Goal: Task Accomplishment & Management: Manage account settings

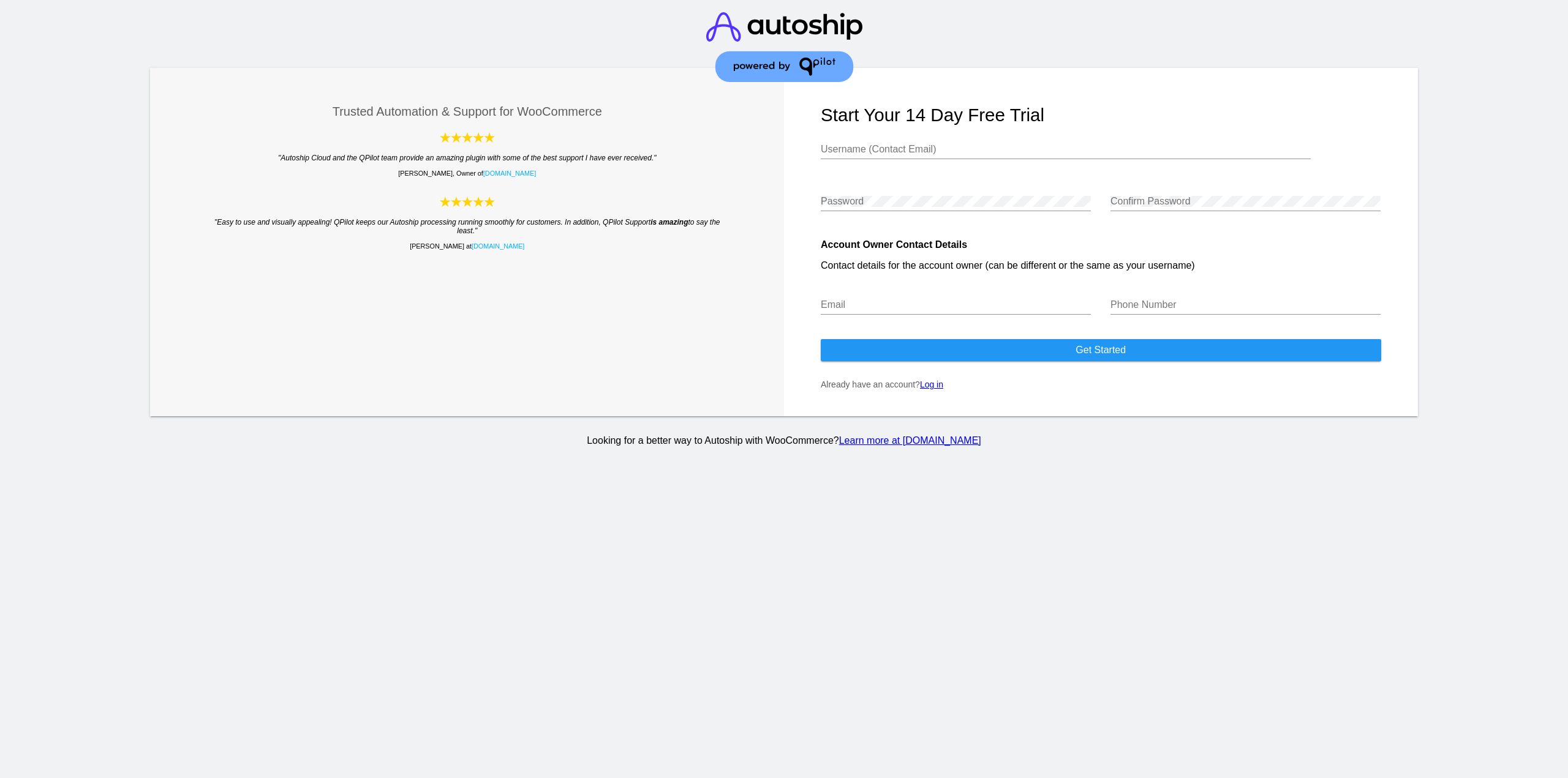
type input "[EMAIL_ADDRESS][PERSON_NAME][DOMAIN_NAME]"
click at [937, 390] on link "Log in" at bounding box center [931, 384] width 24 height 9
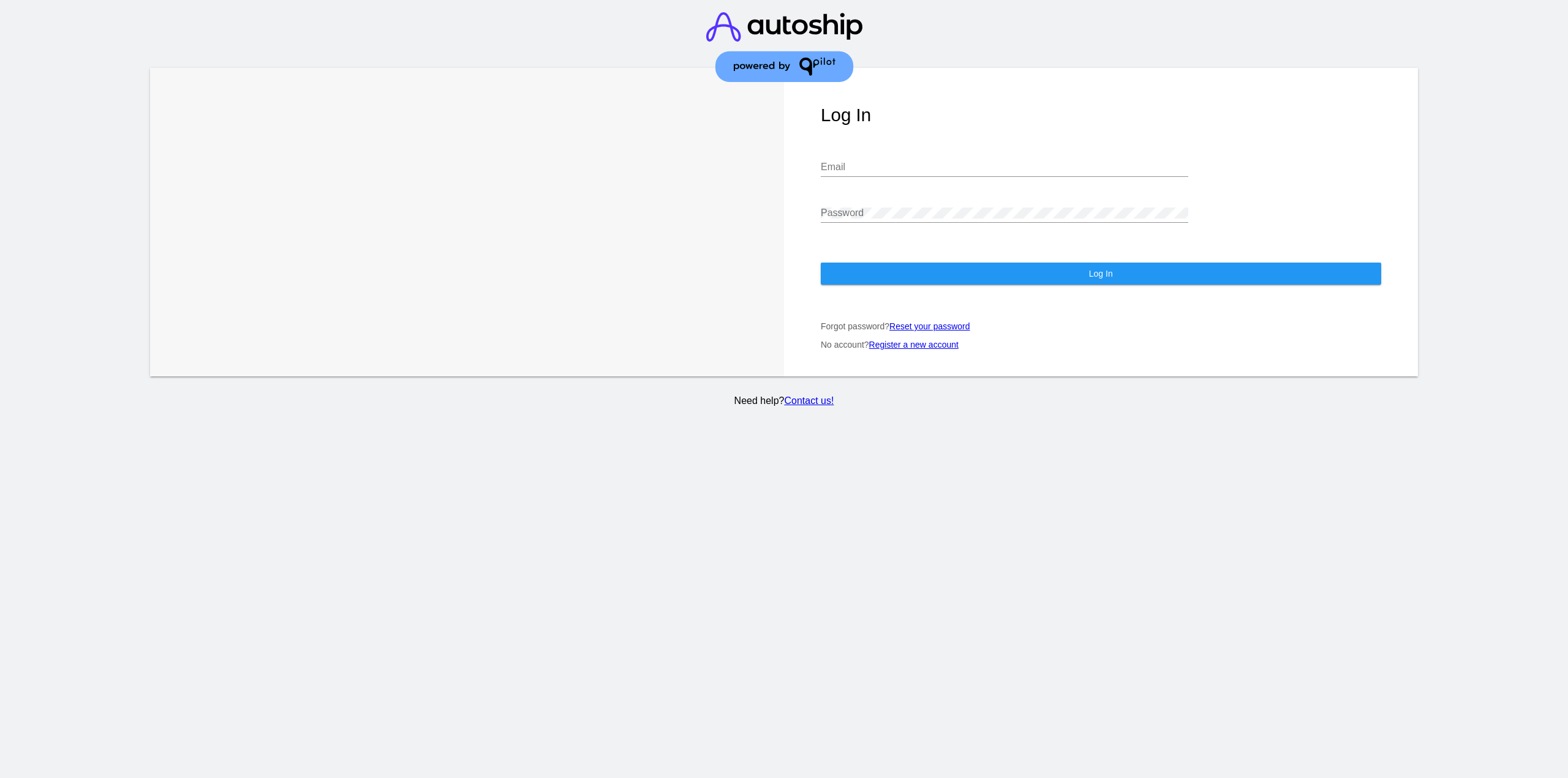
type input "[EMAIL_ADDRESS][PERSON_NAME][DOMAIN_NAME]"
click at [898, 262] on button "Log In" at bounding box center [1100, 273] width 560 height 22
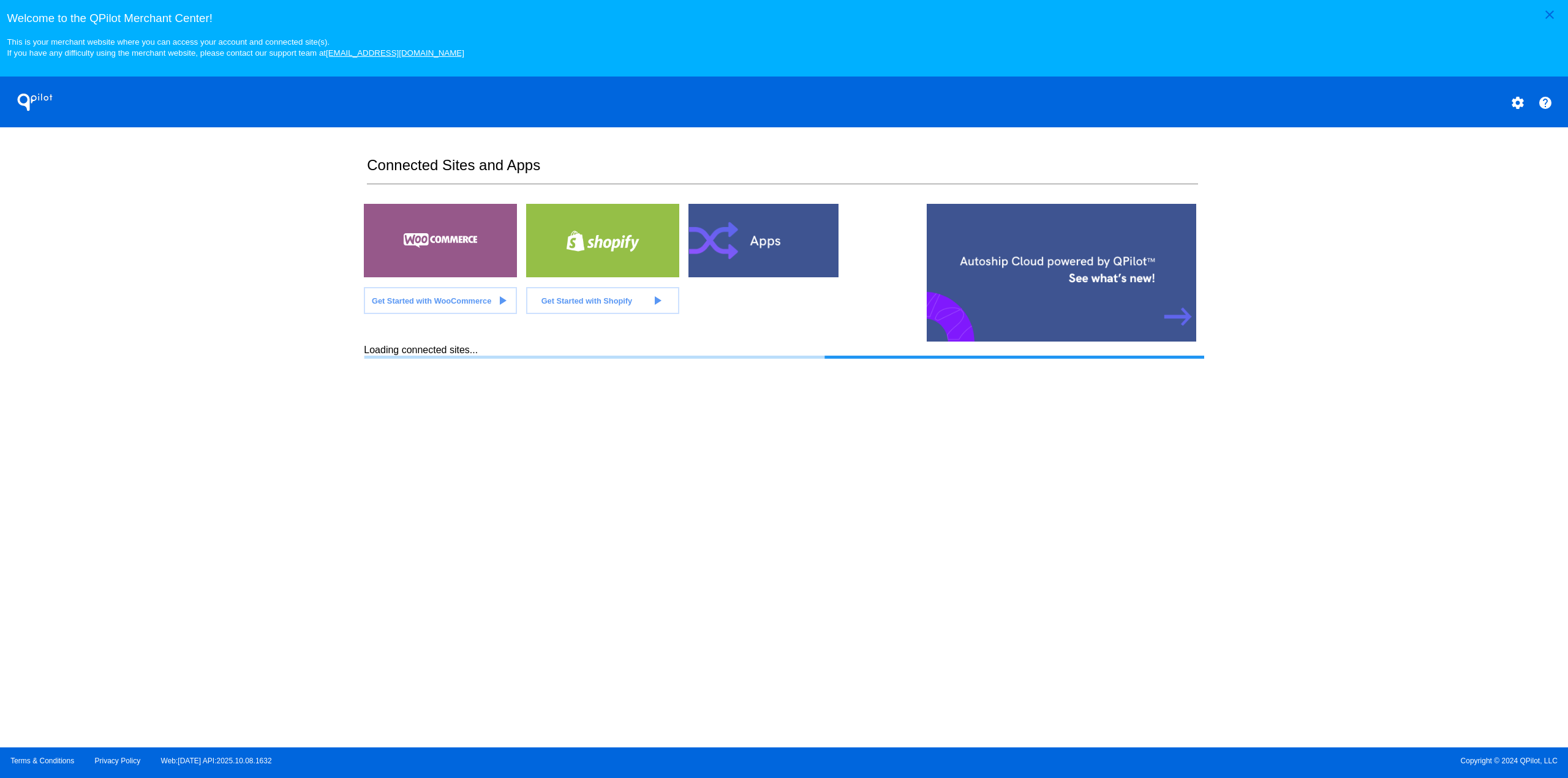
click at [1508, 104] on button "settings" at bounding box center [1517, 102] width 24 height 24
click at [1489, 116] on span "My Account" at bounding box center [1475, 111] width 51 height 10
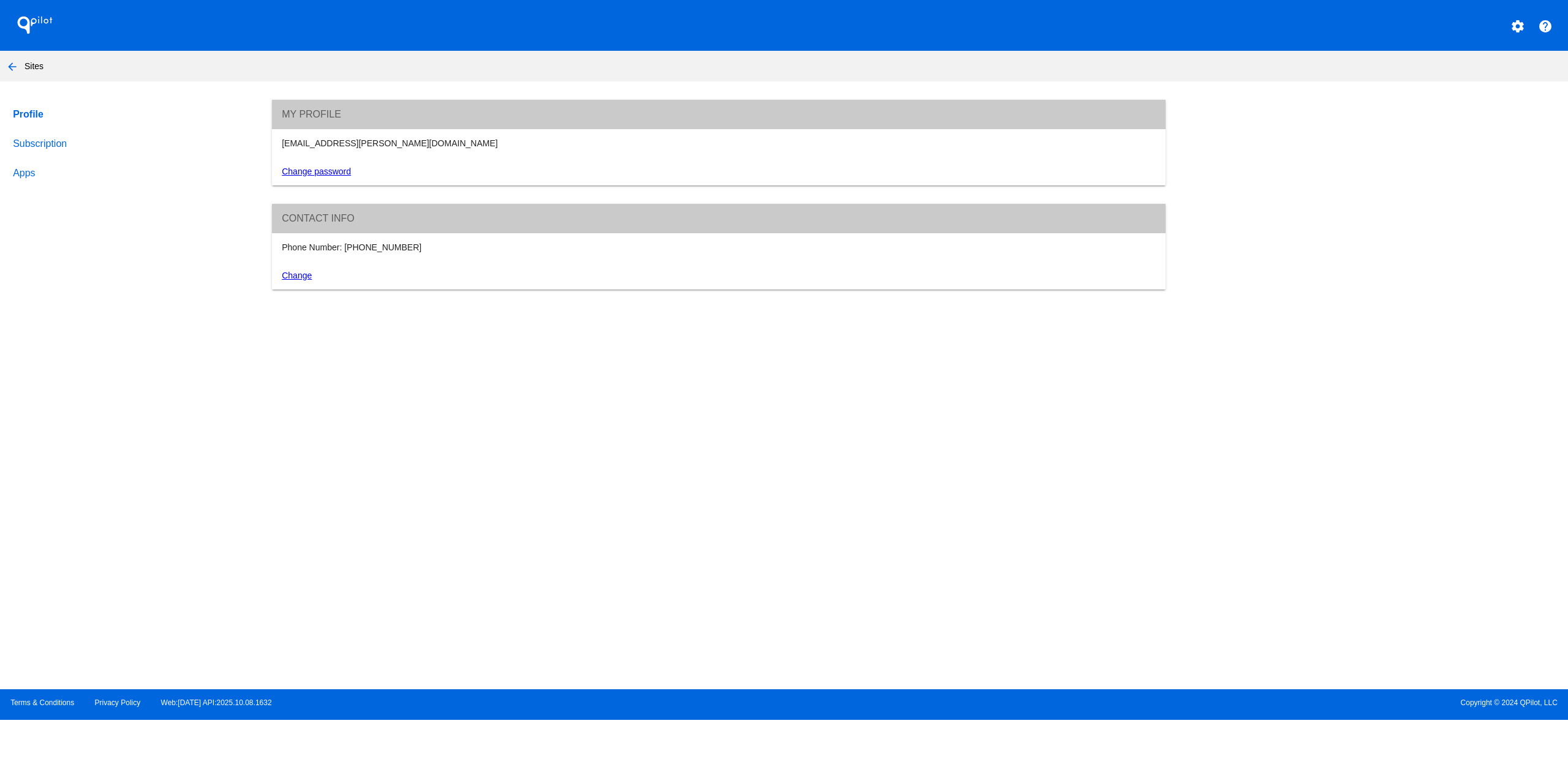
click at [55, 147] on link "Subscription" at bounding box center [130, 143] width 240 height 29
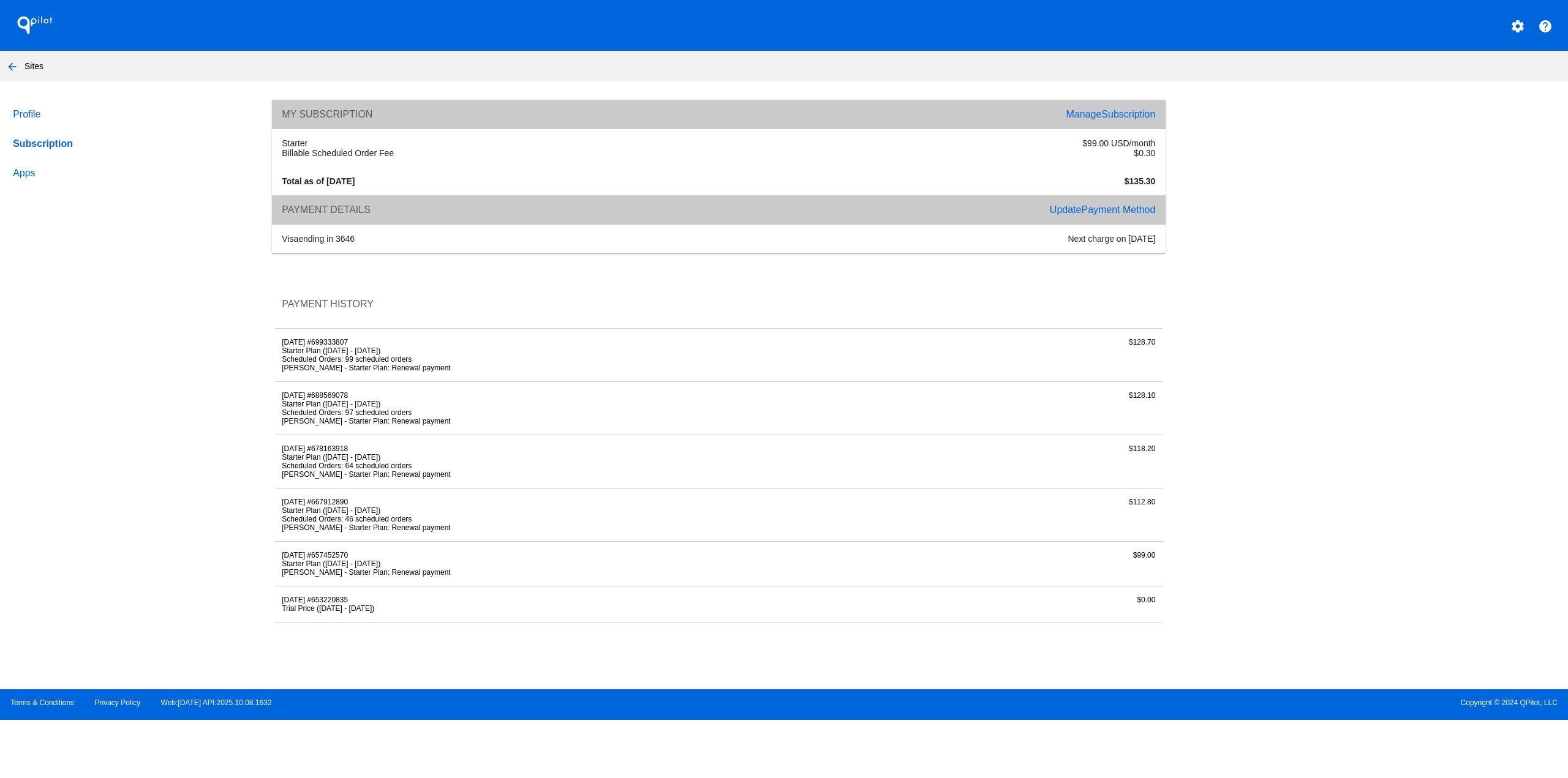
click at [39, 63] on nav "arrow_back Sites" at bounding box center [784, 66] width 1568 height 31
click at [7, 64] on mat-icon "arrow_back" at bounding box center [12, 67] width 15 height 15
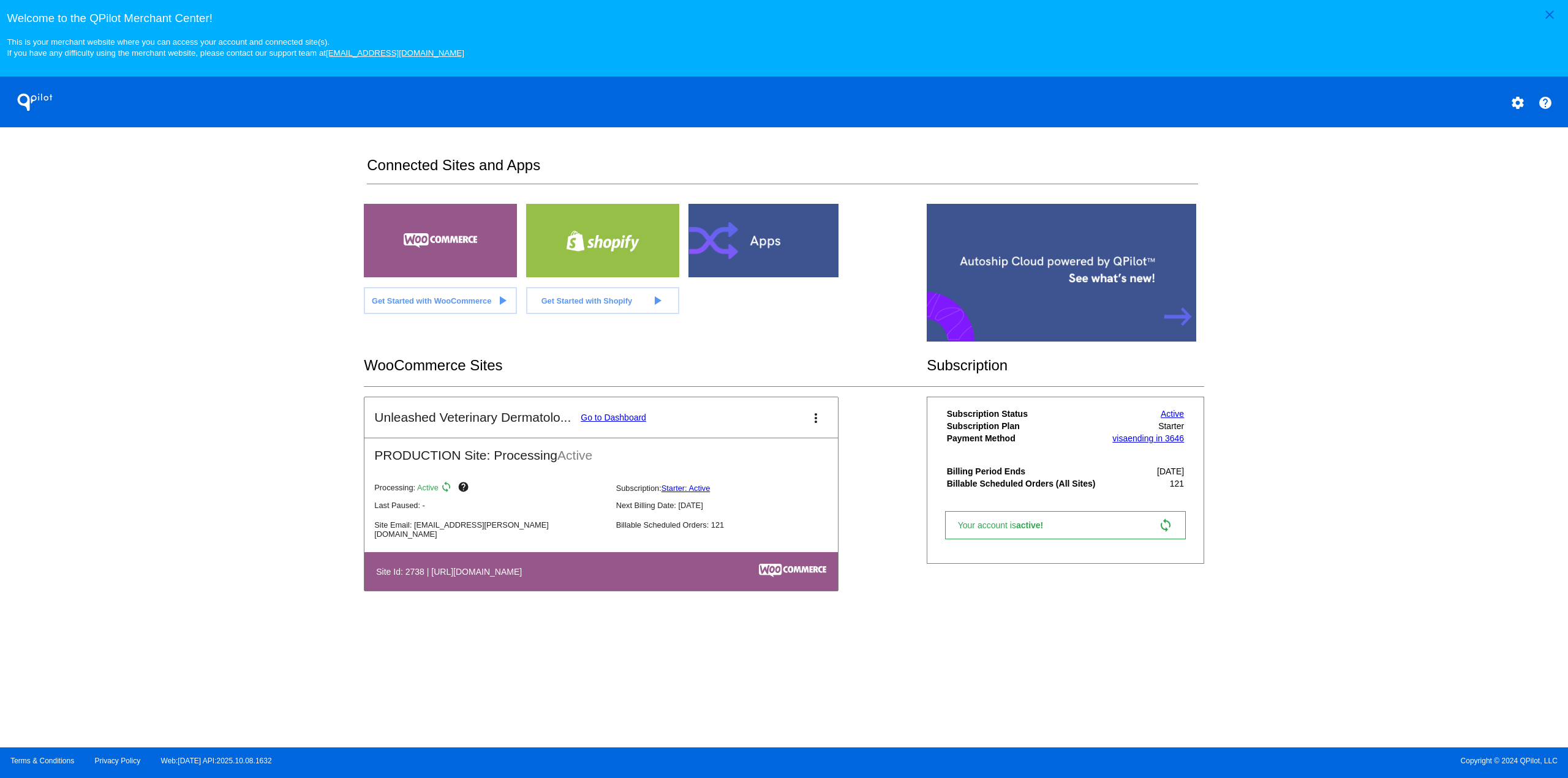
click at [634, 422] on link "Go to Dashboard" at bounding box center [613, 417] width 65 height 9
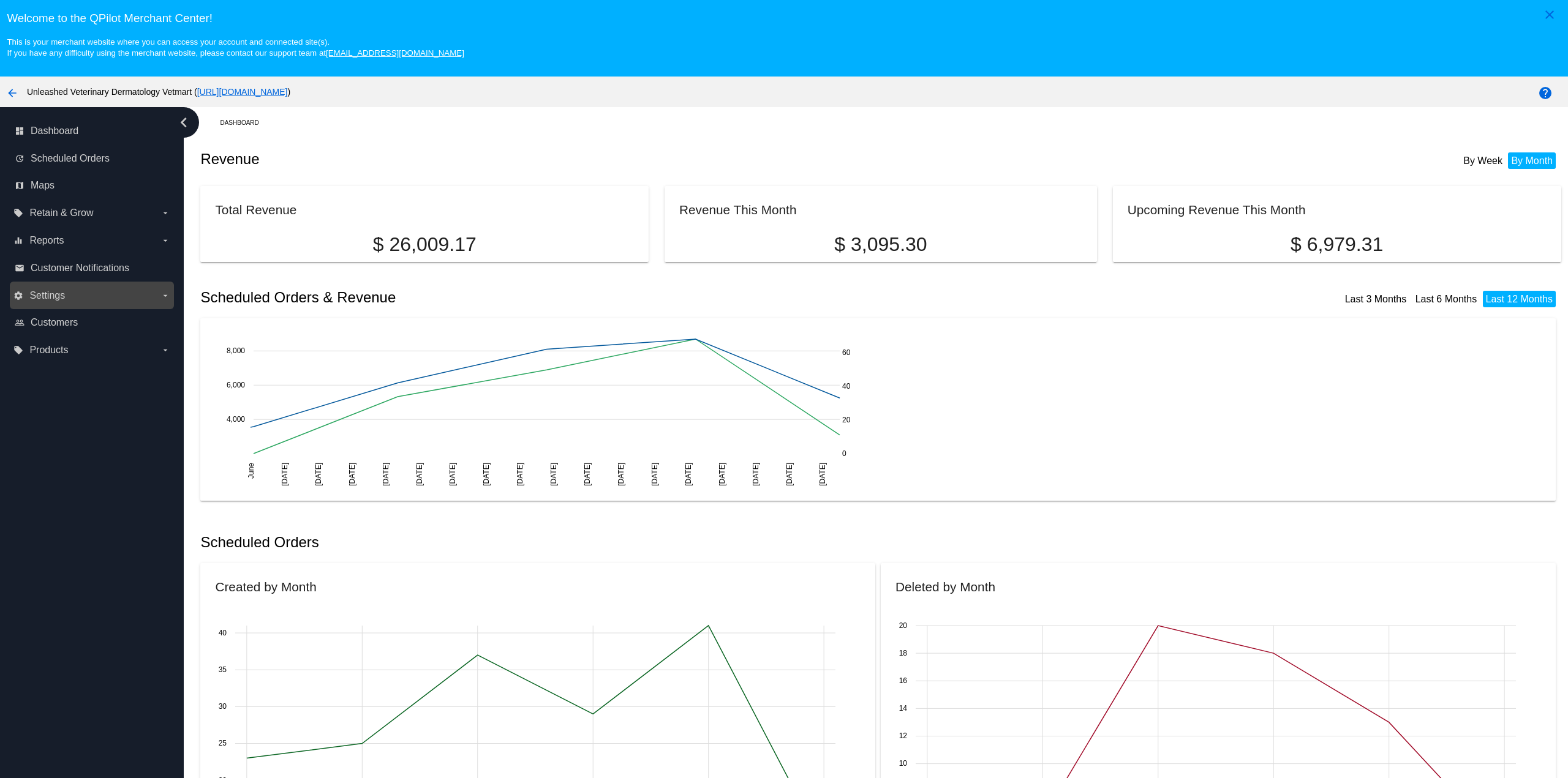
click at [64, 293] on span "Settings" at bounding box center [46, 295] width 35 height 11
click at [0, 0] on input "settings Settings arrow_drop_down" at bounding box center [0, 0] width 0 height 0
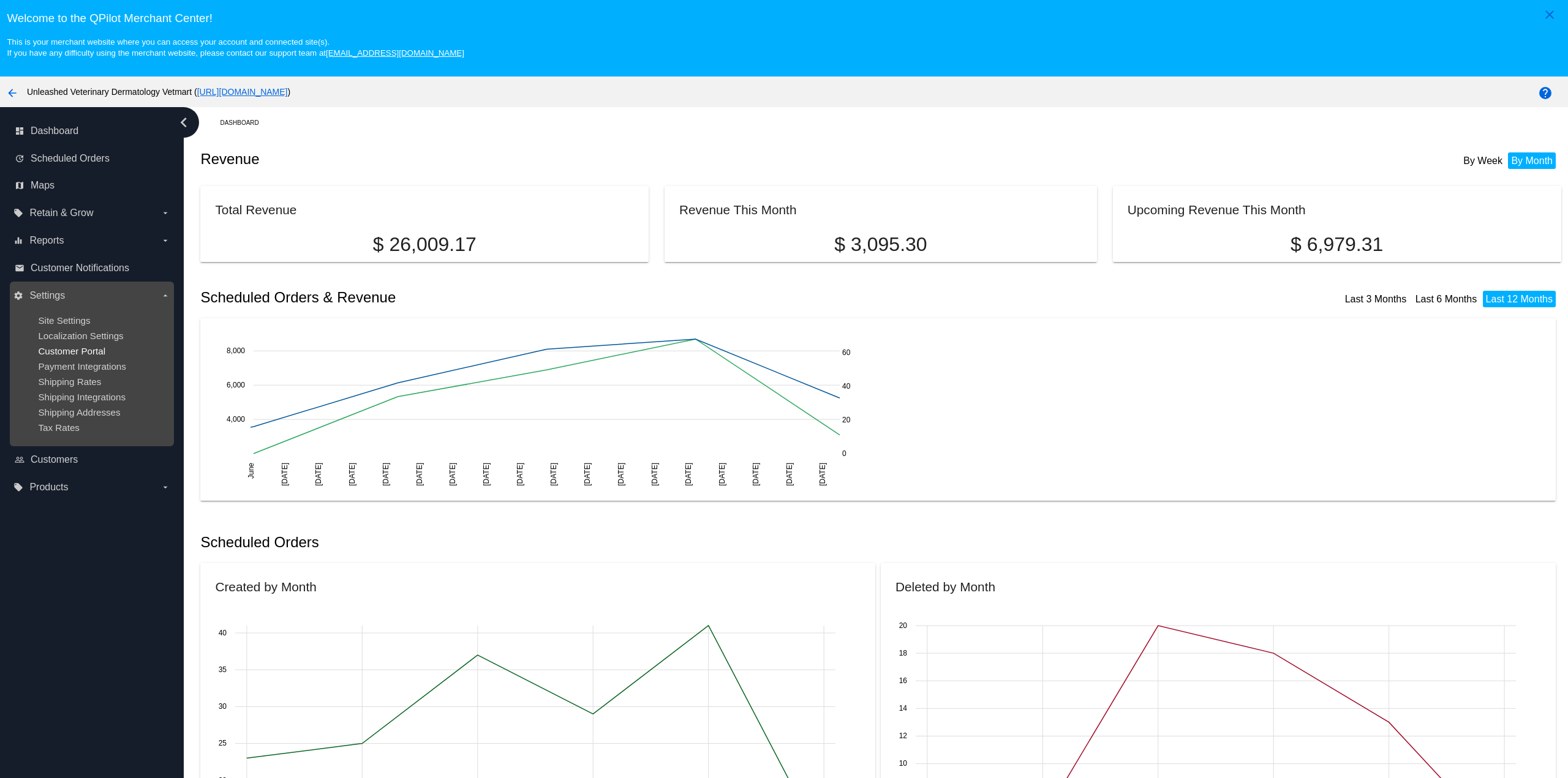
click at [75, 357] on span "Customer Portal" at bounding box center [72, 350] width 68 height 10
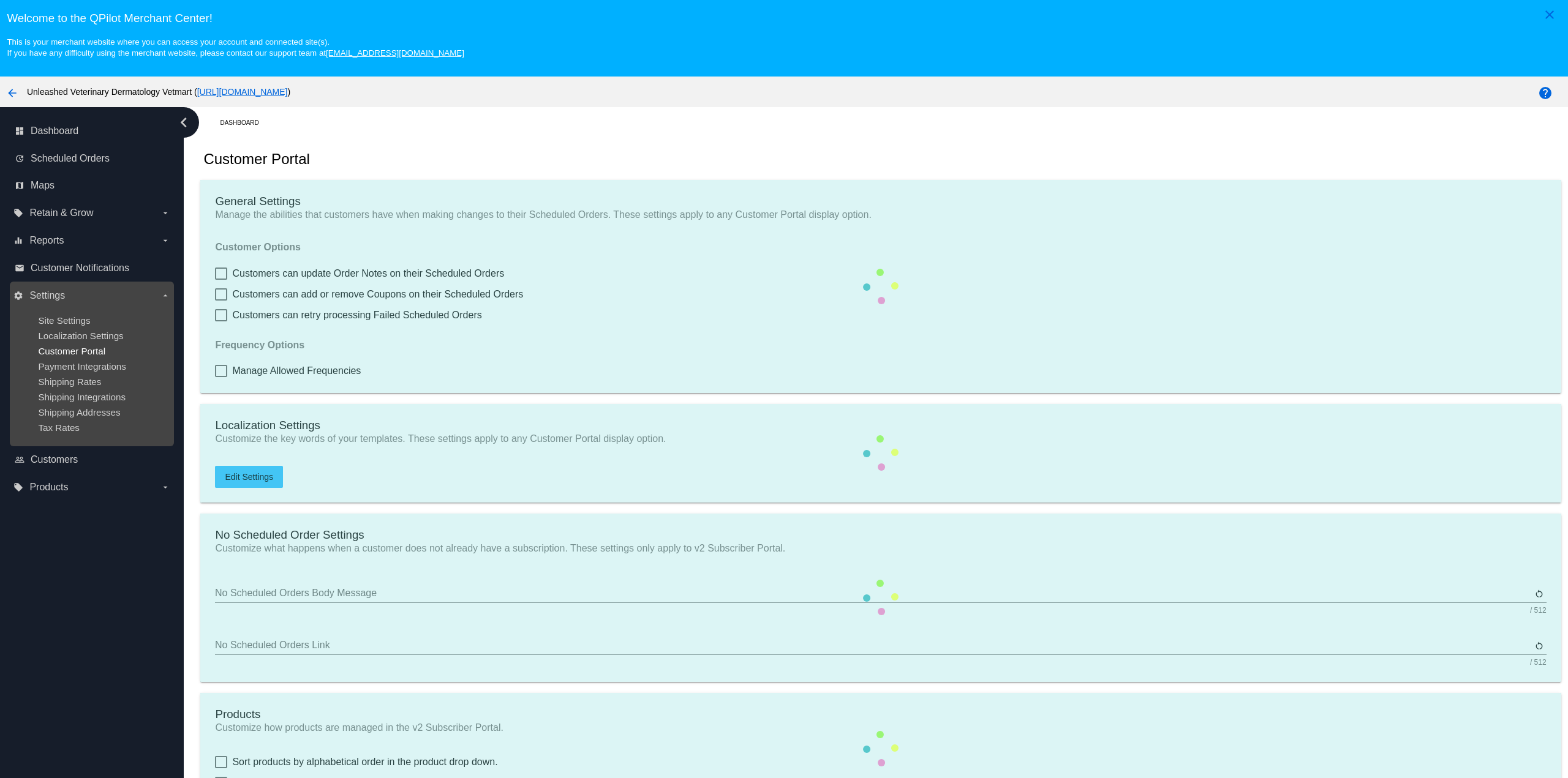
type input "Create a Subscription"
type input "[URL][DOMAIN_NAME]"
type input "1"
type input "20"
type input "500"
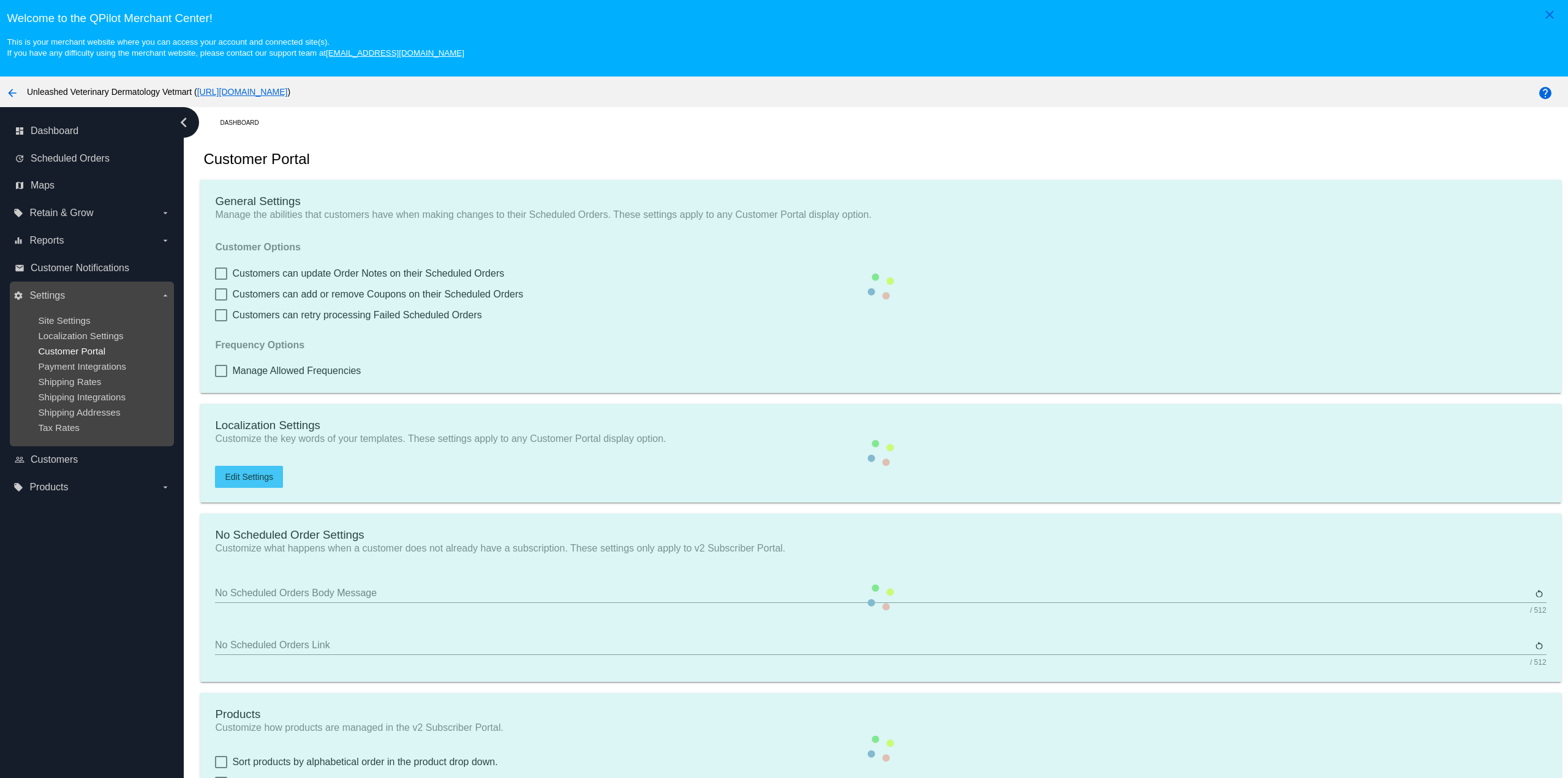
type input "500"
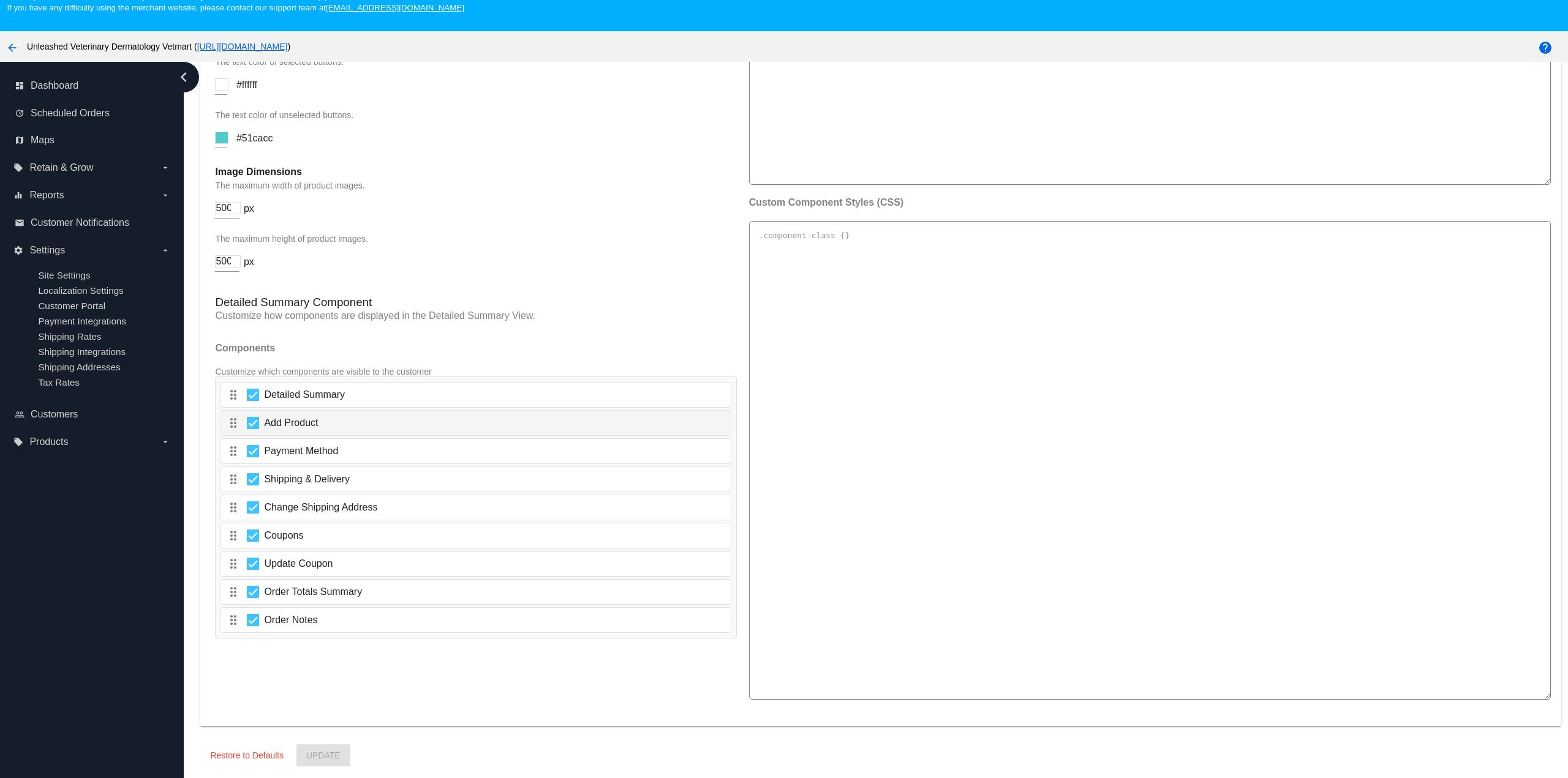
scroll to position [79, 0]
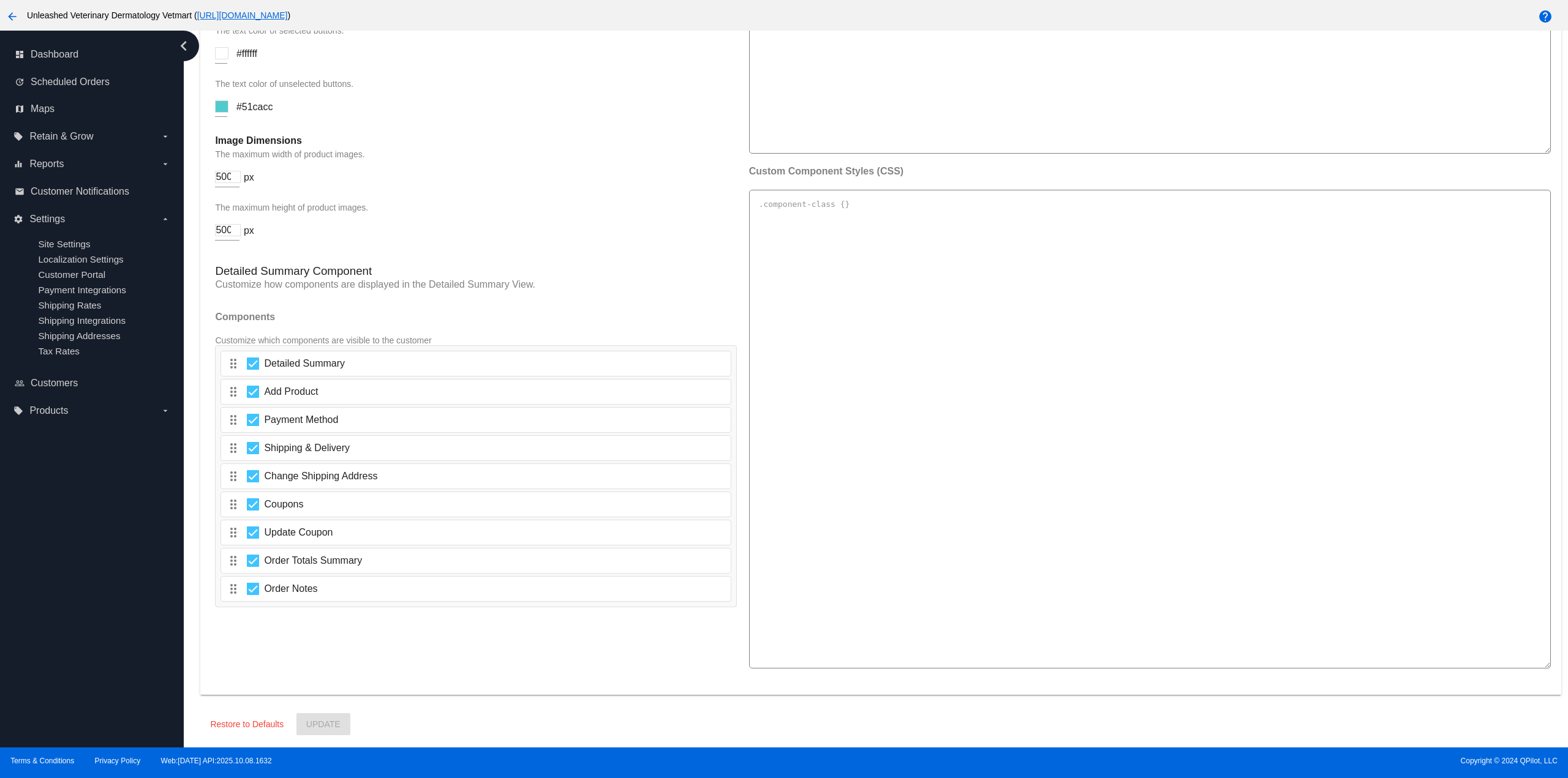
click at [85, 420] on label "local_offer Products arrow_drop_down" at bounding box center [91, 410] width 156 height 20
click at [0, 0] on input "local_offer Products arrow_drop_down" at bounding box center [0, 0] width 0 height 0
click at [71, 163] on label "equalizer Reports arrow_drop_down" at bounding box center [91, 163] width 156 height 20
click at [0, 0] on input "equalizer Reports arrow_drop_down" at bounding box center [0, 0] width 0 height 0
click at [62, 135] on span "Retain & Grow" at bounding box center [61, 137] width 64 height 11
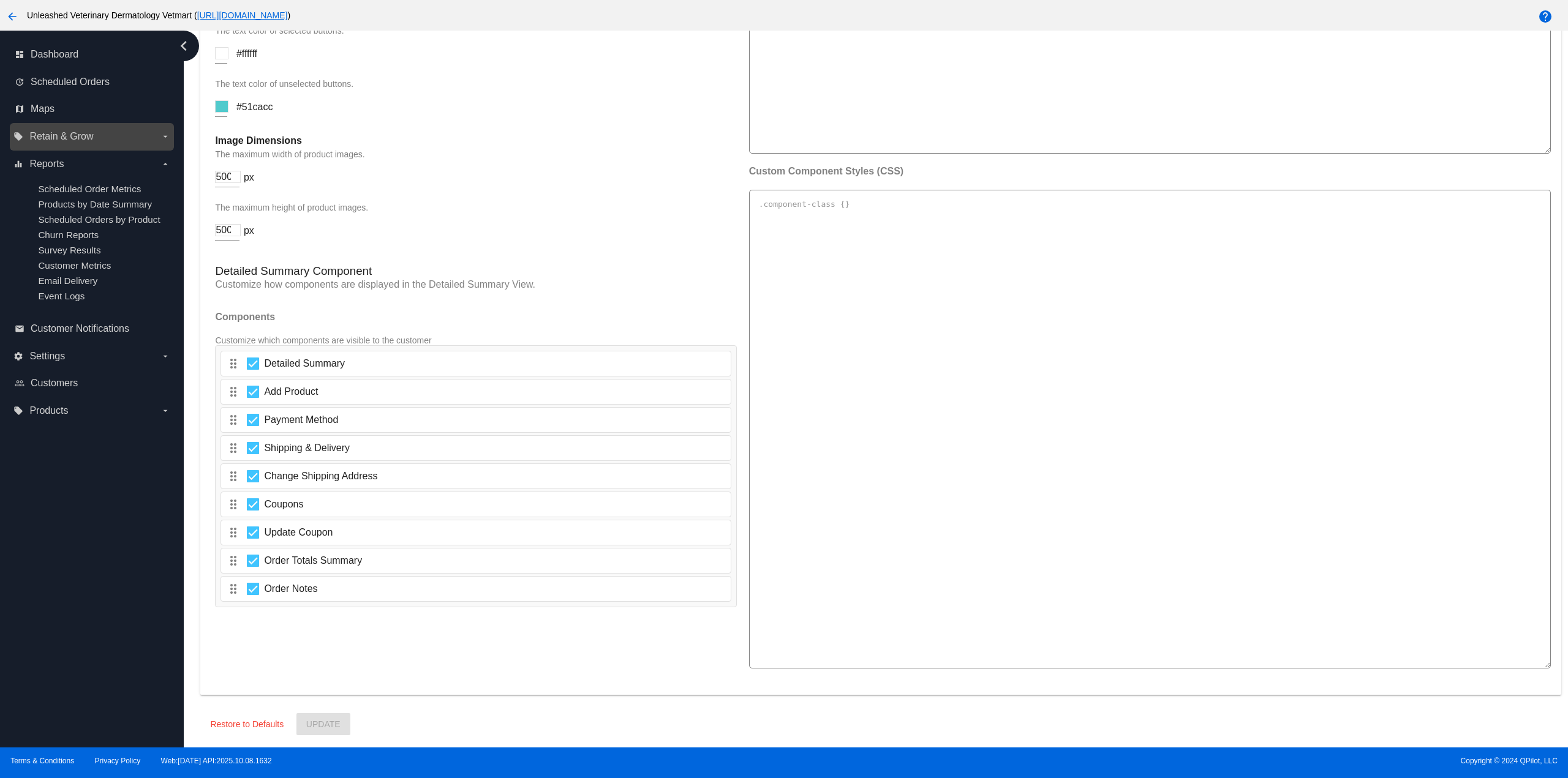
click at [0, 0] on input "local_offer Retain & Grow arrow_drop_down" at bounding box center [0, 0] width 0 height 0
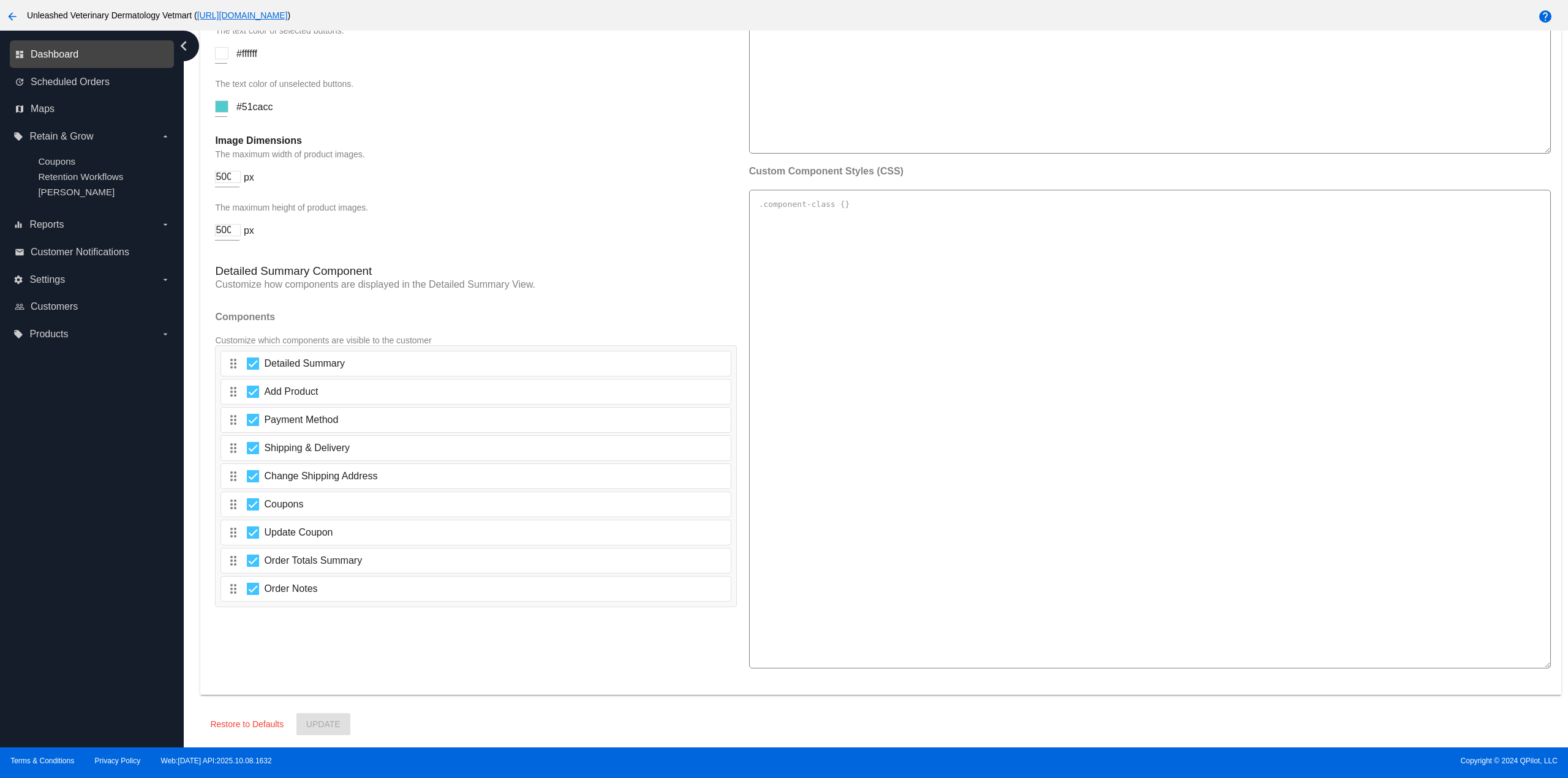
click at [49, 50] on span "Dashboard" at bounding box center [54, 54] width 48 height 11
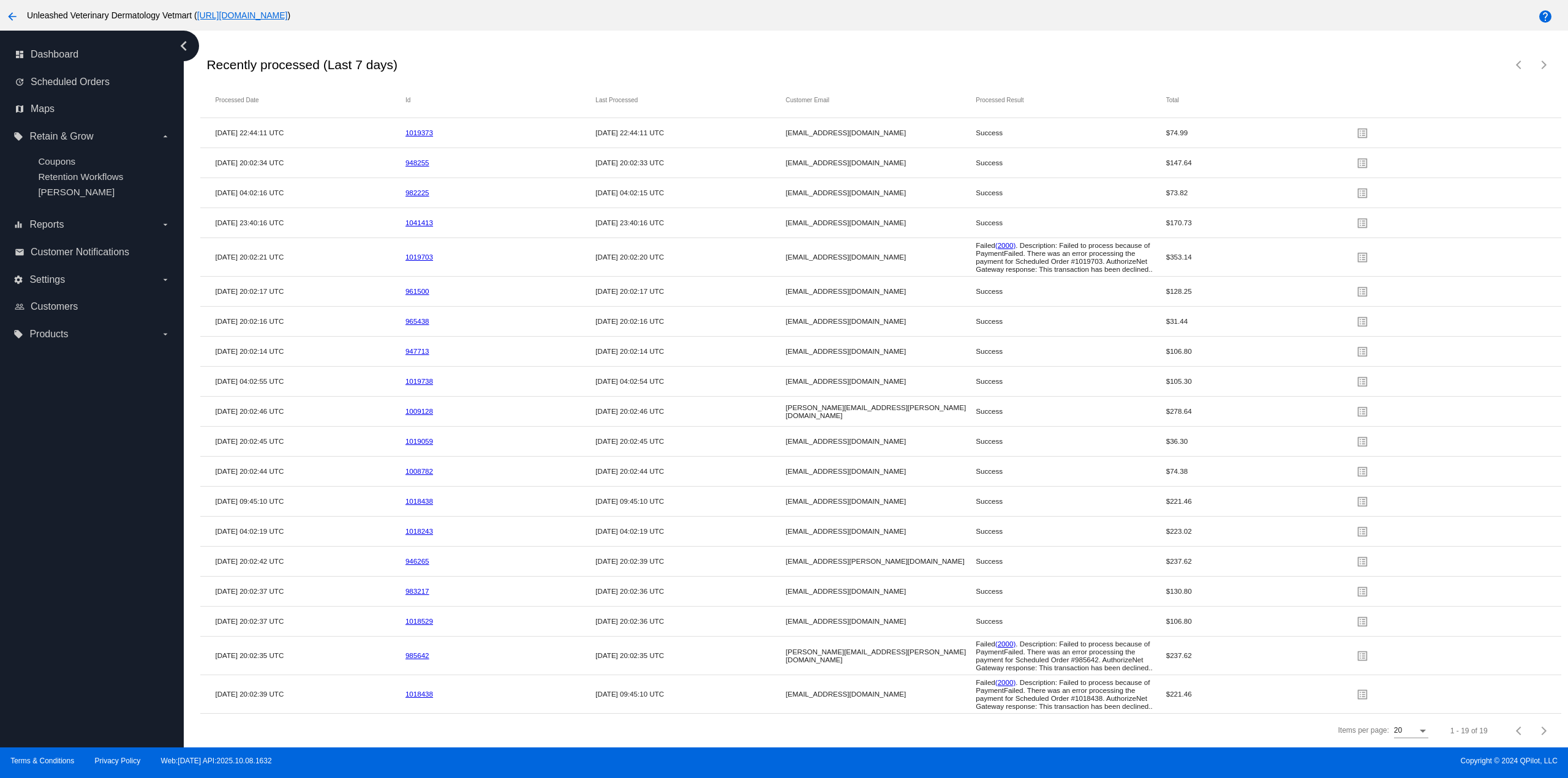
scroll to position [1900, 0]
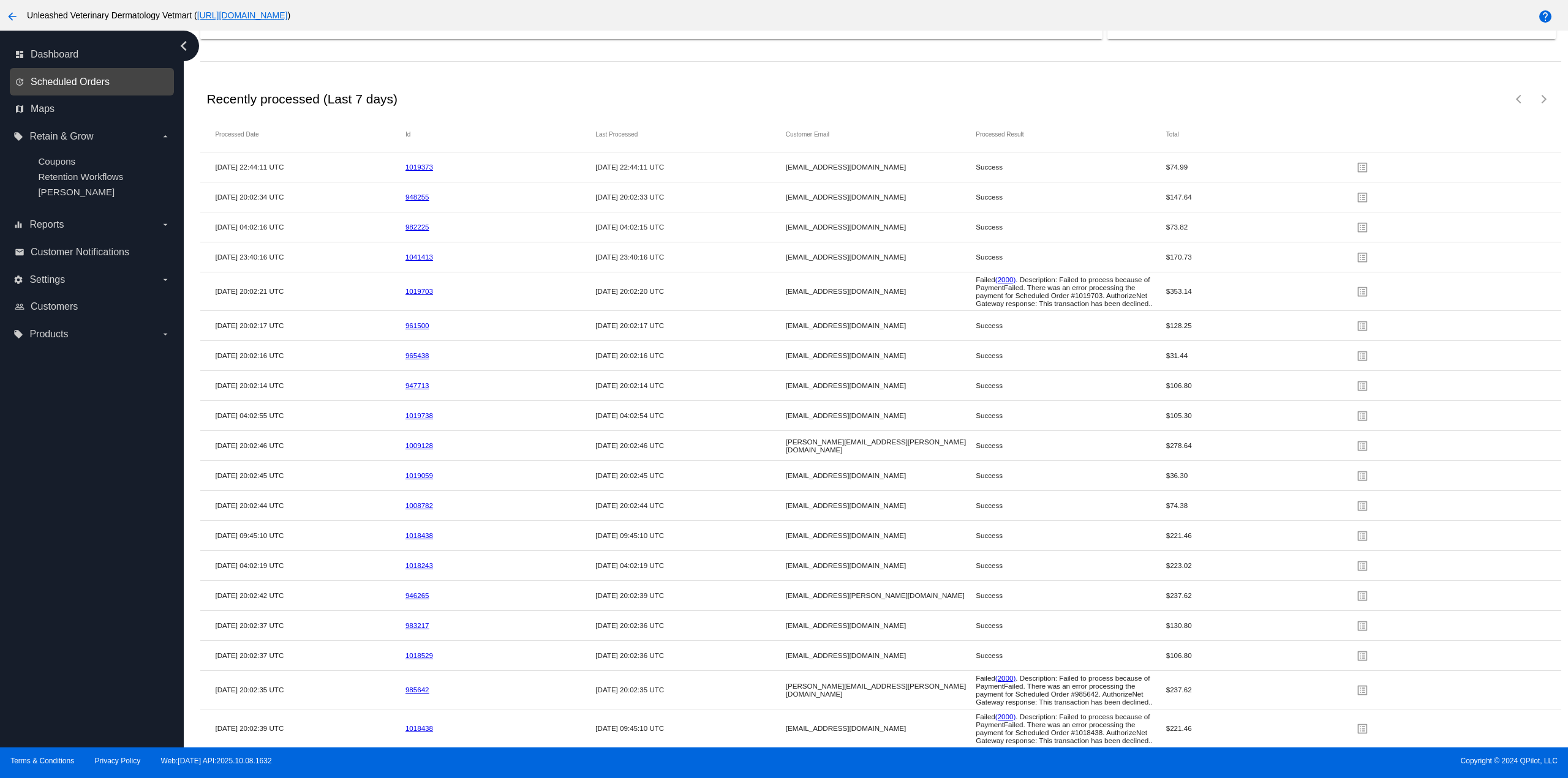
click at [71, 85] on span "Scheduled Orders" at bounding box center [70, 82] width 79 height 11
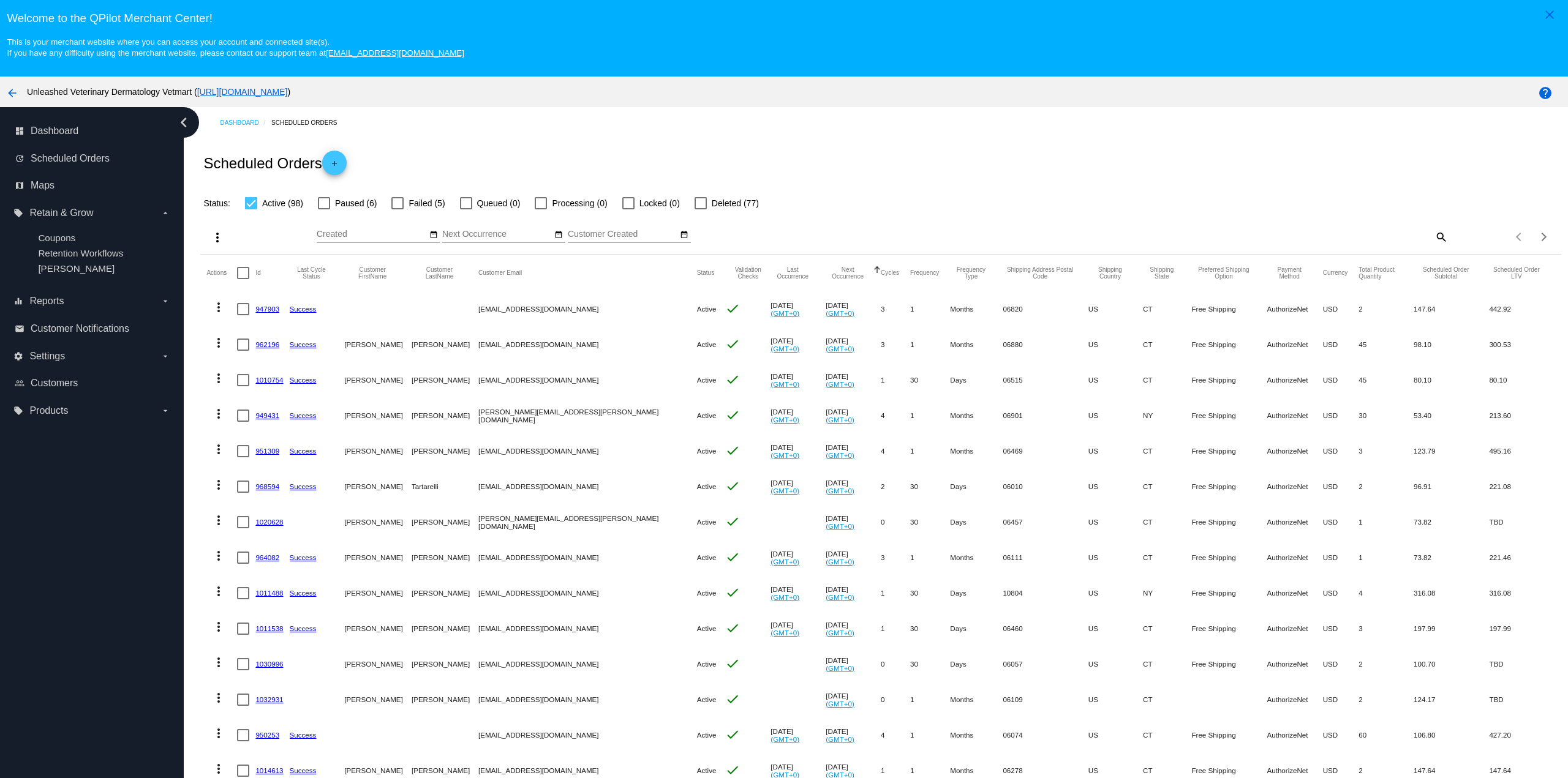
click at [1434, 240] on mat-icon "search" at bounding box center [1441, 237] width 15 height 19
click at [1309, 239] on input "Search" at bounding box center [1279, 234] width 340 height 9
paste input "[EMAIL_ADDRESS][DOMAIN_NAME]"
type input "[EMAIL_ADDRESS][DOMAIN_NAME]"
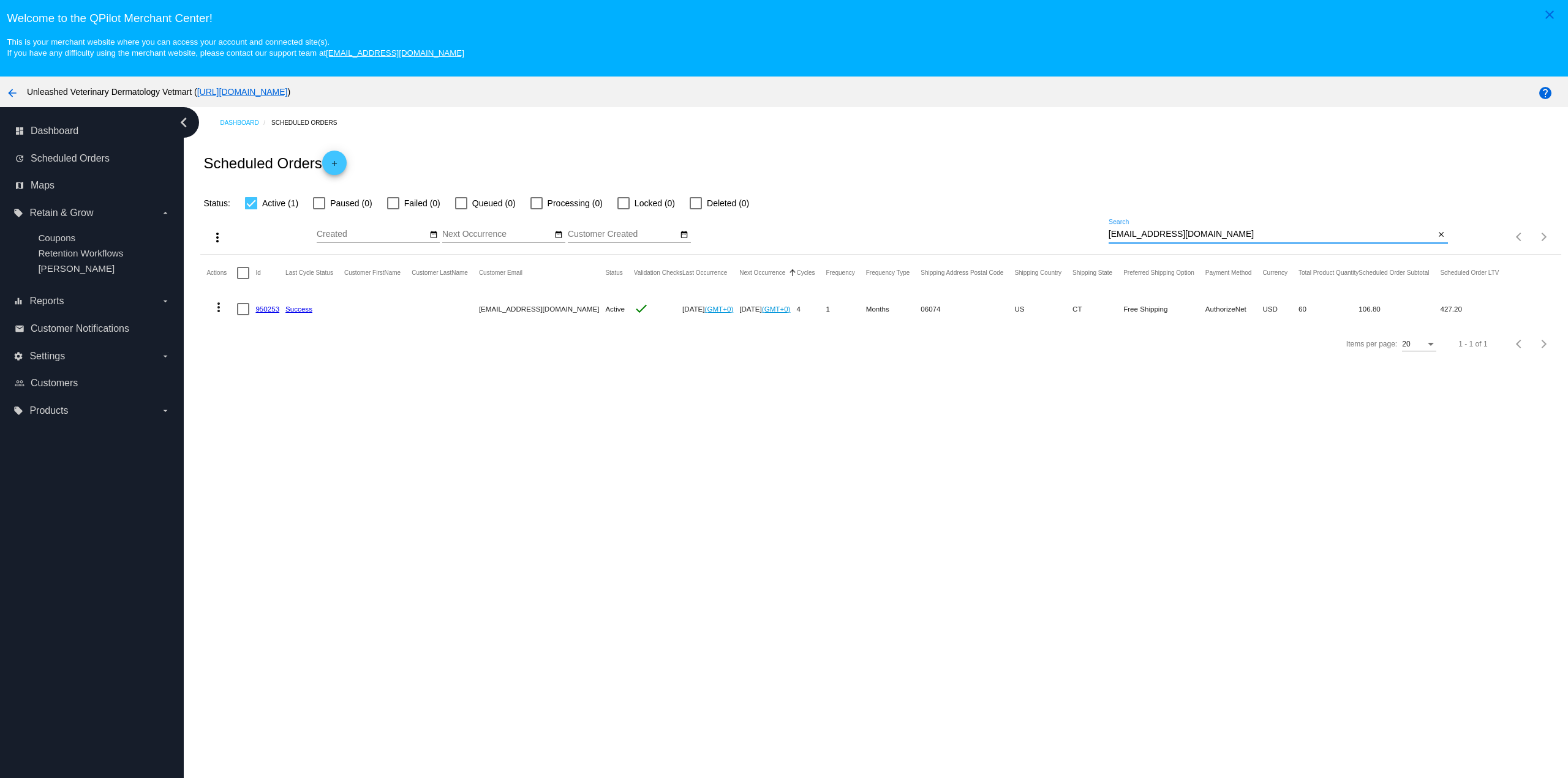
click at [274, 313] on link "950253" at bounding box center [267, 309] width 24 height 8
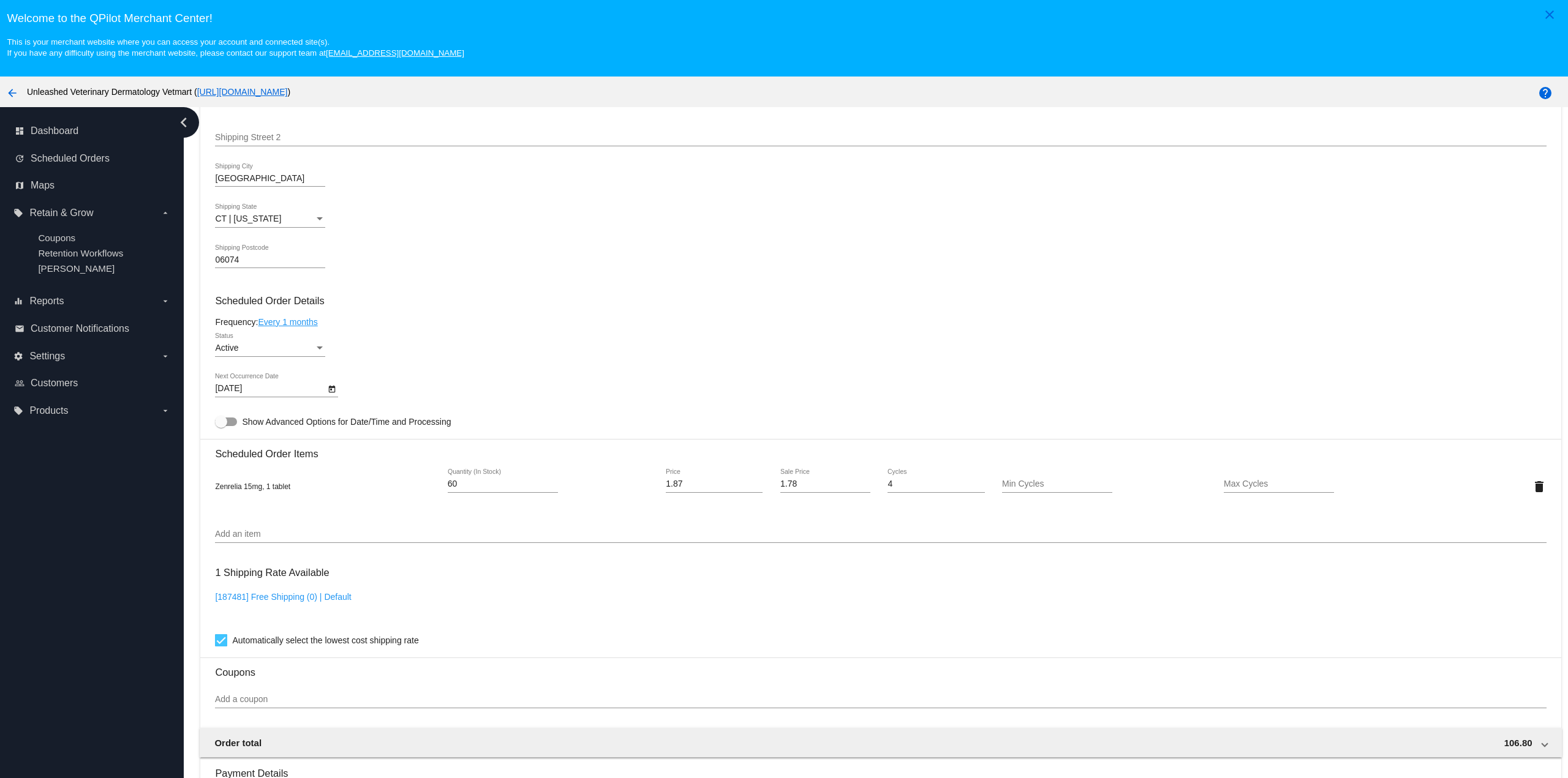
scroll to position [735, 0]
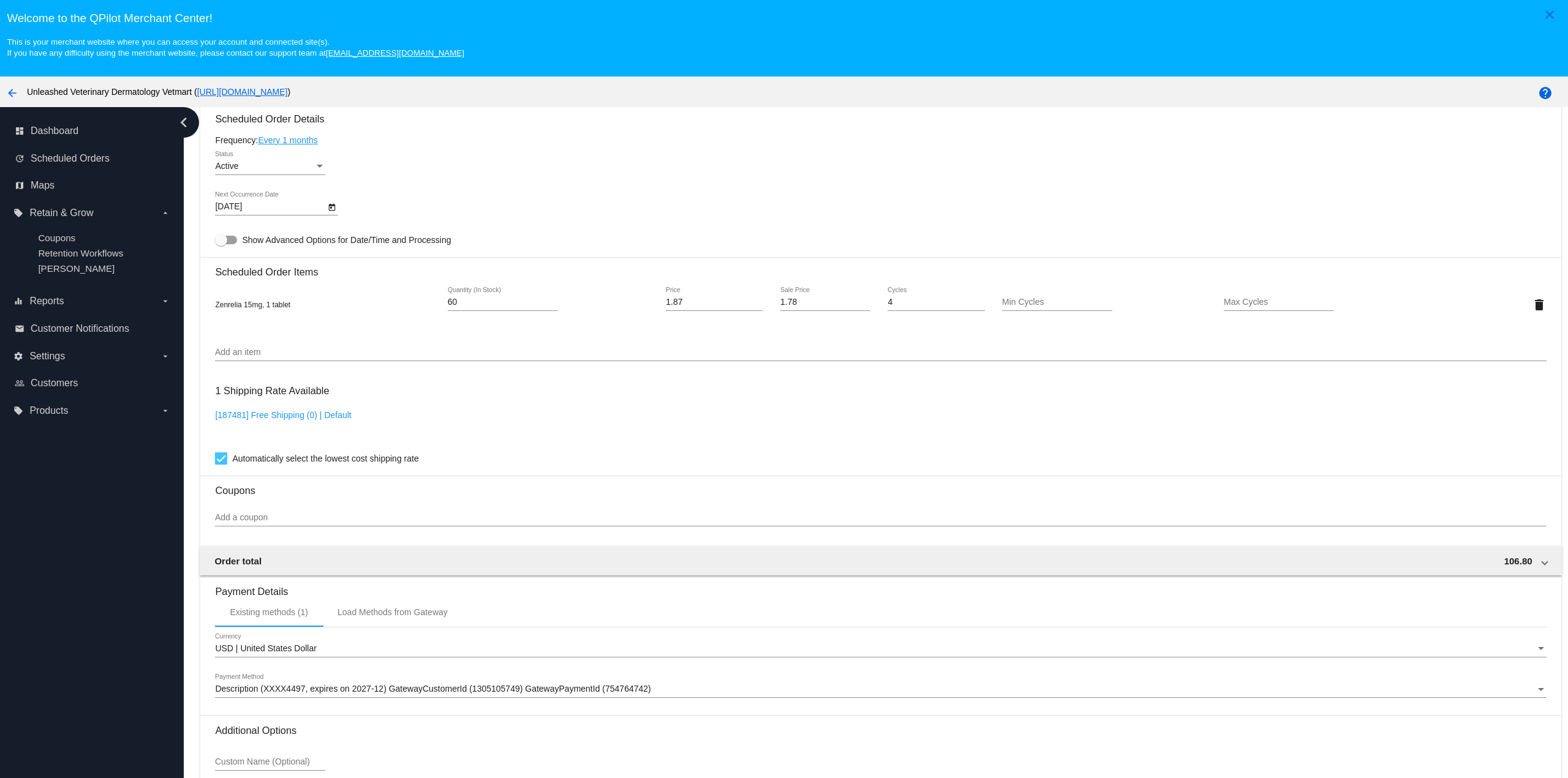
click at [332, 211] on icon "Open calendar" at bounding box center [332, 207] width 7 height 7
click at [402, 207] on div at bounding box center [784, 389] width 1568 height 778
click at [329, 215] on icon "Open calendar" at bounding box center [332, 207] width 9 height 15
click at [386, 248] on button "Next month" at bounding box center [380, 248] width 24 height 24
click at [302, 373] on div "19" at bounding box center [306, 373] width 22 height 22
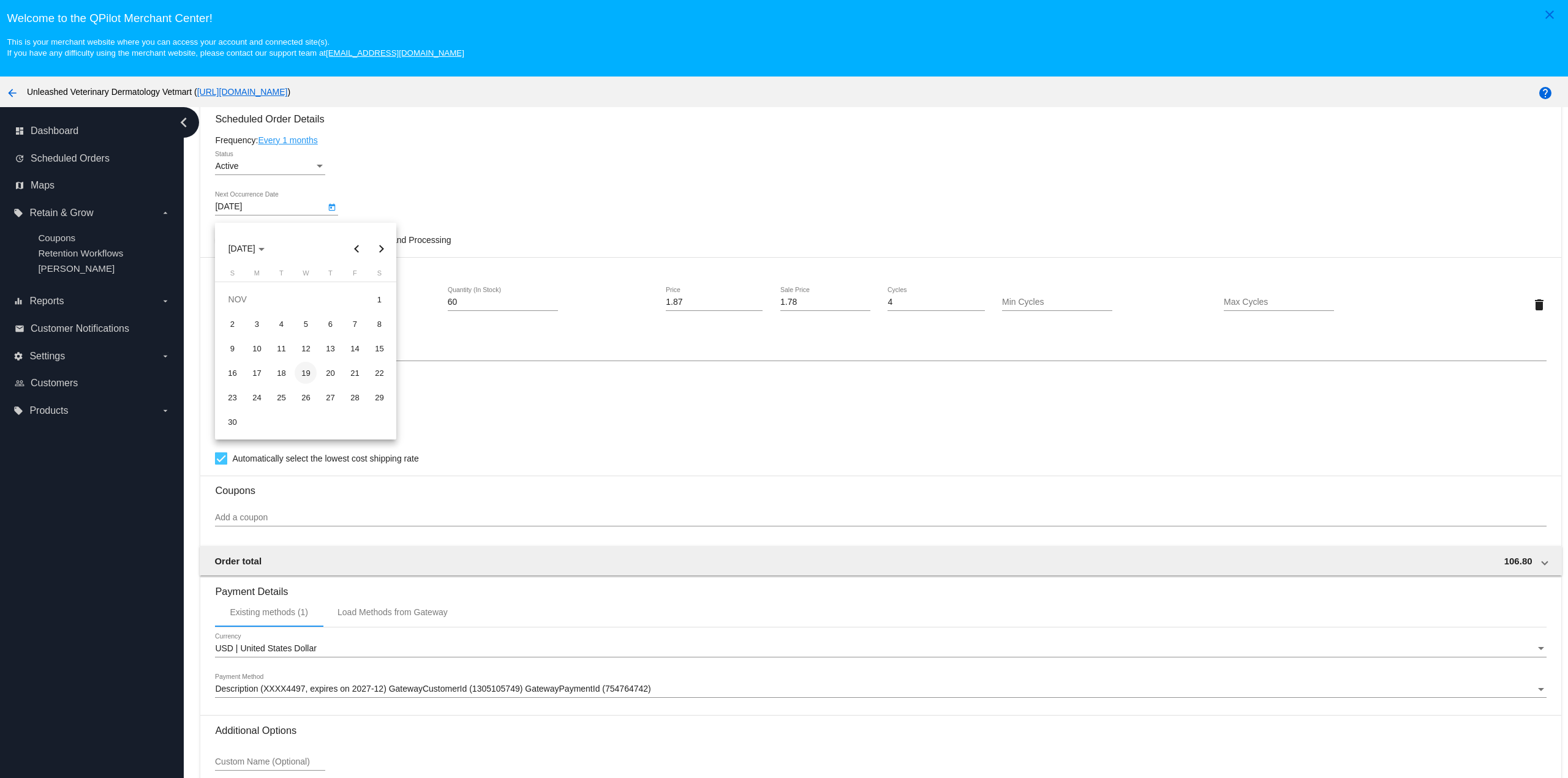
type input "[DATE]"
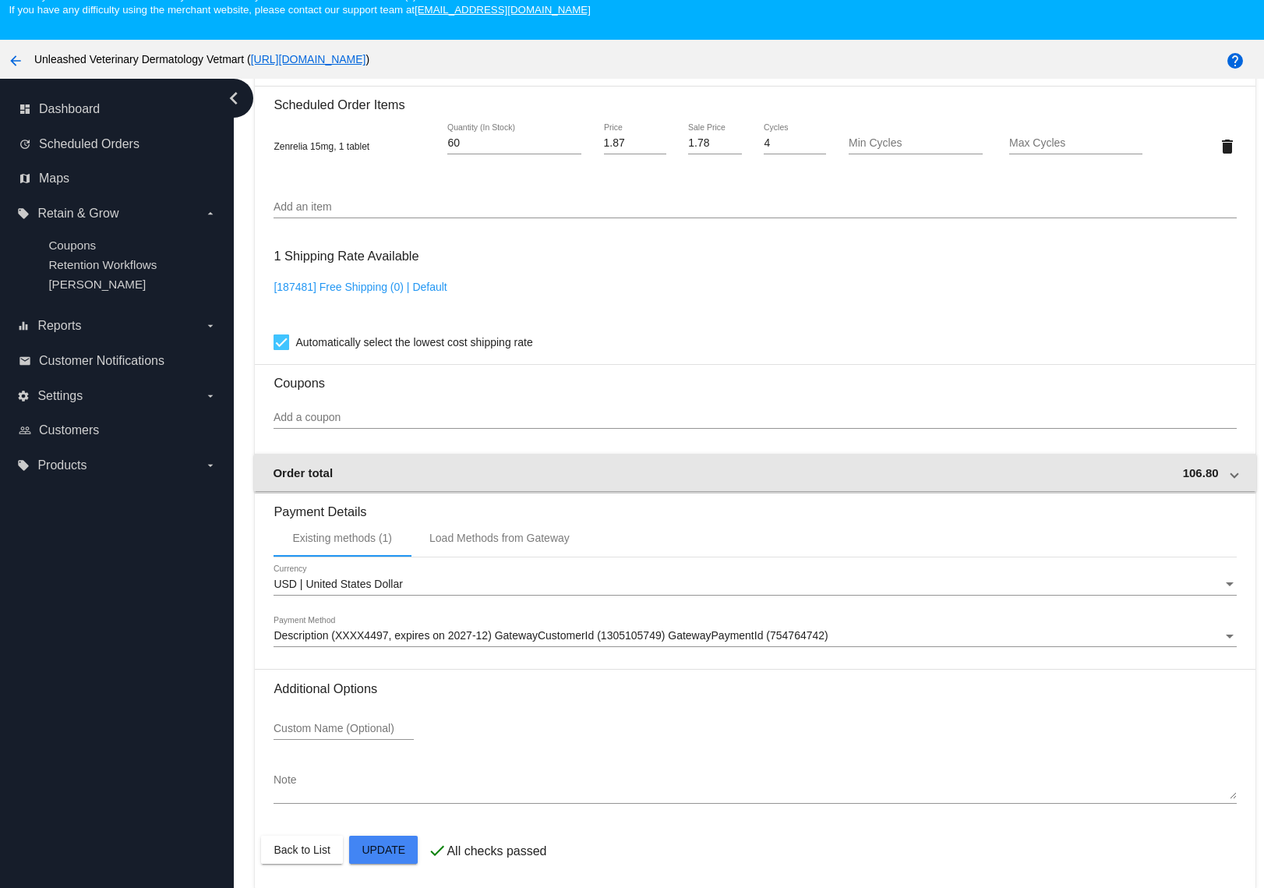
scroll to position [100, 0]
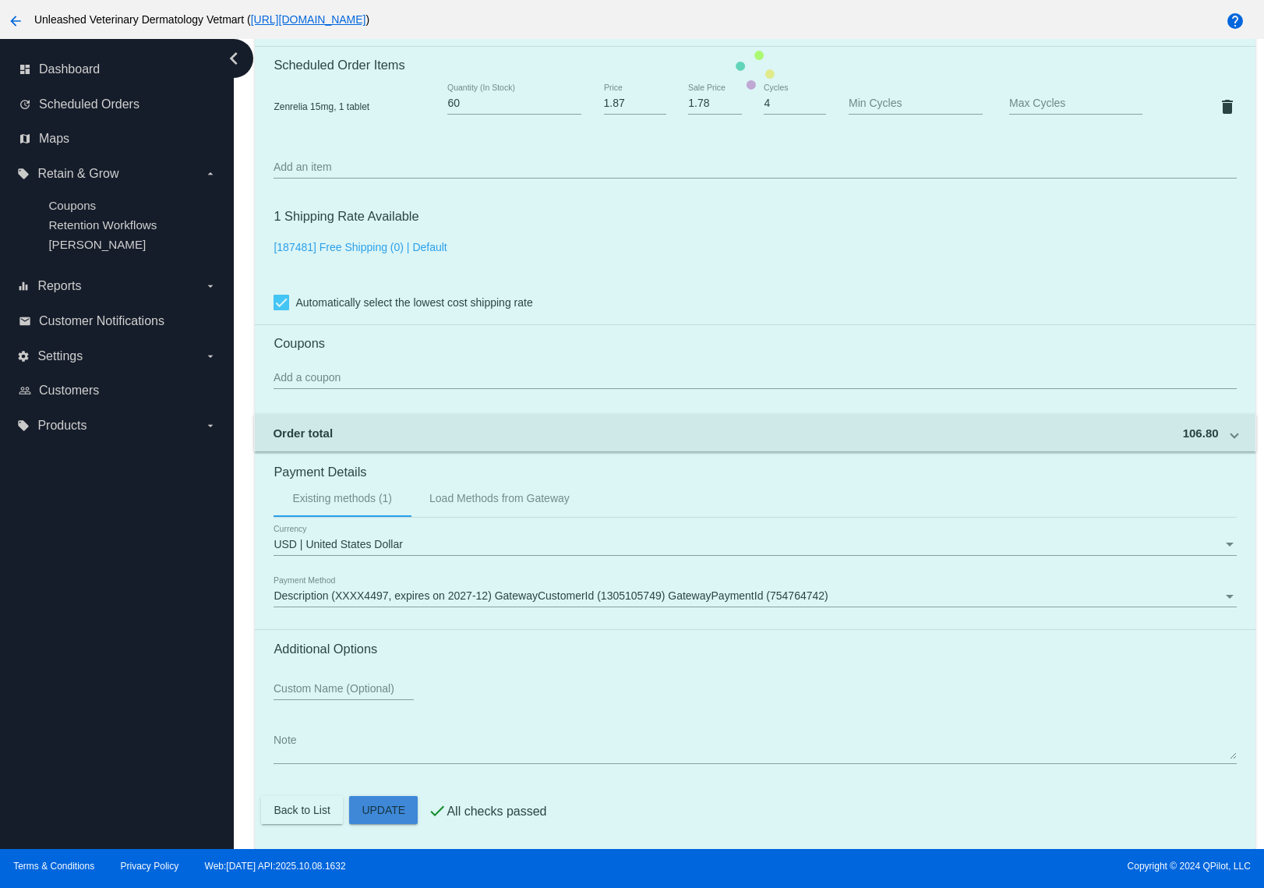
click at [388, 811] on mat-card "Customer 6780464: [EMAIL_ADDRESS][DOMAIN_NAME] Customer Shipping Enter Shipping…" at bounding box center [755, 70] width 1000 height 1559
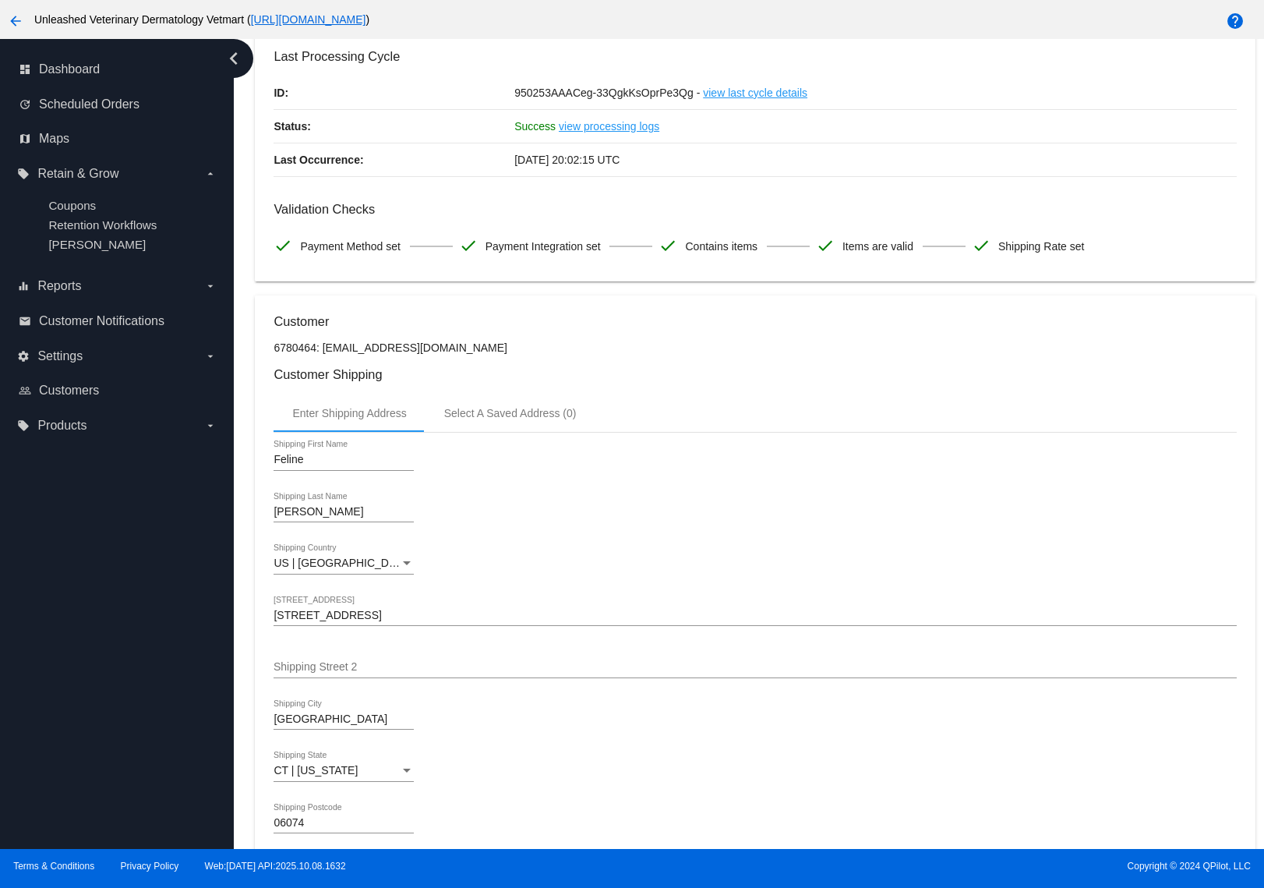
scroll to position [0, 0]
